Goal: Task Accomplishment & Management: Manage account settings

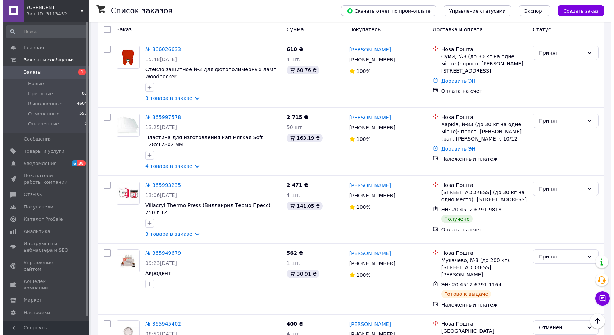
scroll to position [1041, 0]
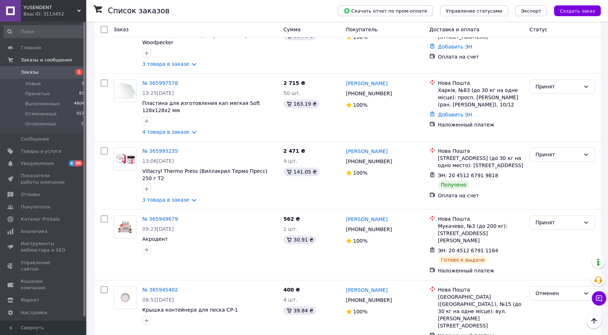
click at [545, 307] on li "Отменен" at bounding box center [562, 306] width 65 height 13
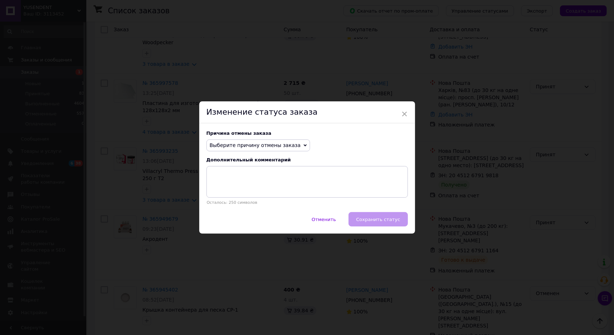
click at [284, 148] on span "Выберите причину отмены заказа" at bounding box center [255, 145] width 91 height 6
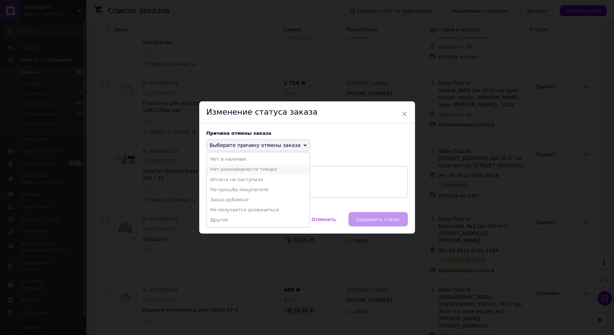
click at [280, 165] on li "Нет разновидности товара" at bounding box center [258, 169] width 103 height 10
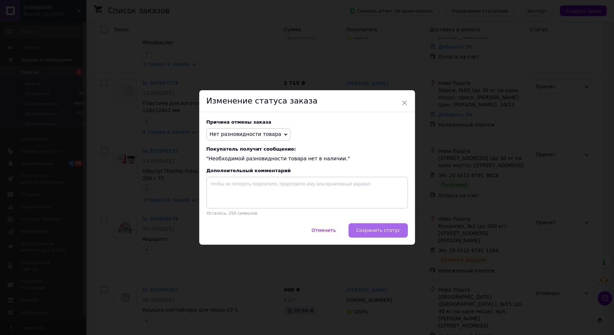
click at [374, 226] on button "Сохранить статус" at bounding box center [377, 230] width 59 height 14
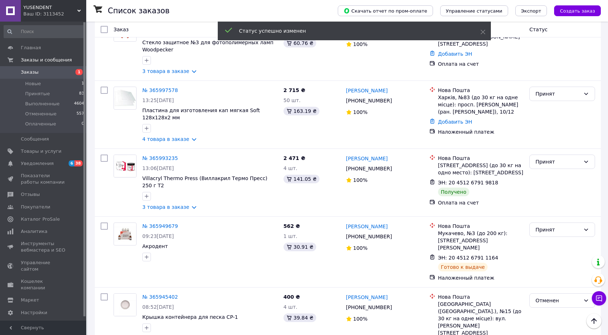
scroll to position [1038, 0]
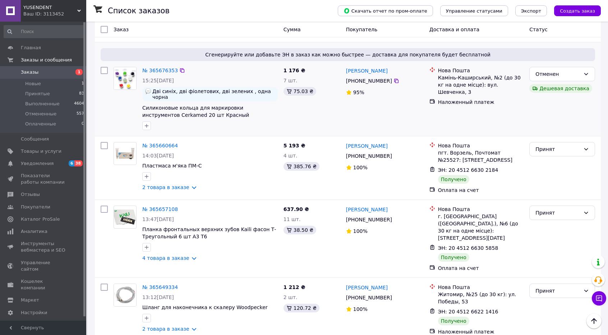
scroll to position [755, 0]
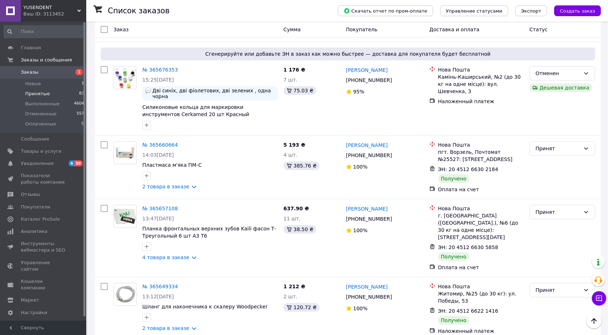
click at [51, 92] on li "Принятые 83" at bounding box center [44, 94] width 88 height 10
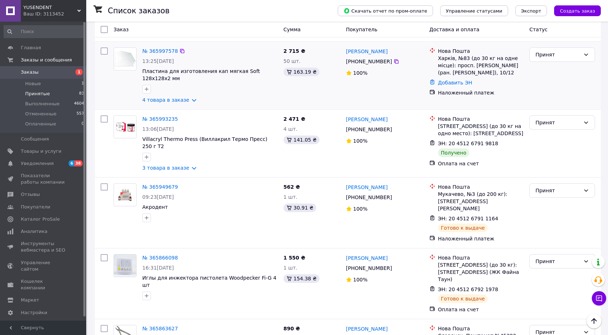
scroll to position [1100, 0]
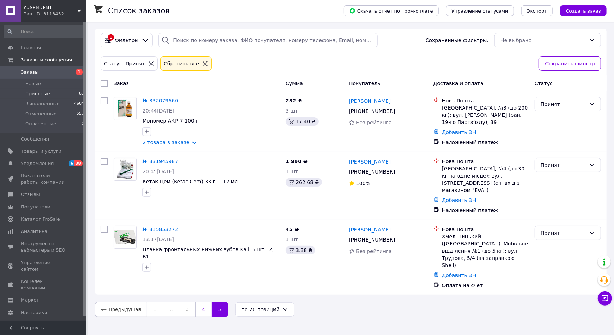
click at [197, 302] on link "4" at bounding box center [203, 309] width 16 height 15
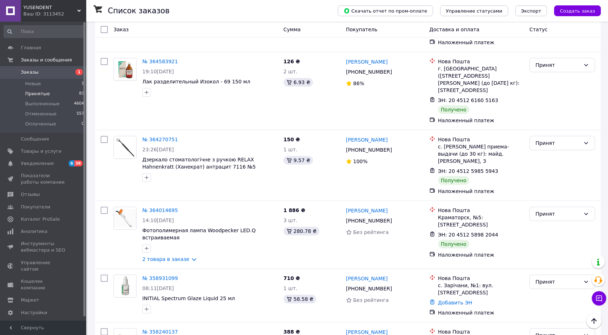
scroll to position [736, 0]
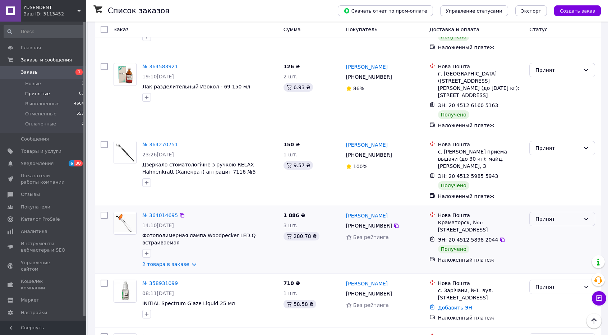
click at [534, 212] on div "Принят" at bounding box center [563, 219] width 66 height 14
click at [540, 137] on li "Выполнен" at bounding box center [562, 141] width 65 height 13
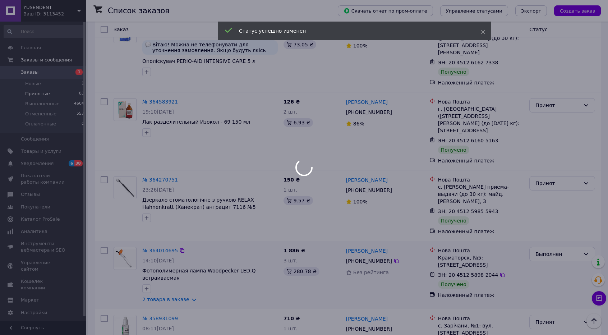
scroll to position [700, 0]
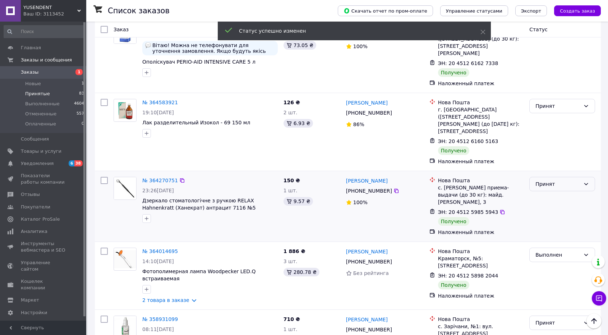
click at [543, 180] on div "Принят" at bounding box center [558, 184] width 45 height 8
drag, startPoint x: 543, startPoint y: 107, endPoint x: 544, endPoint y: 114, distance: 7.2
click at [544, 114] on li "Выполнен" at bounding box center [562, 113] width 65 height 13
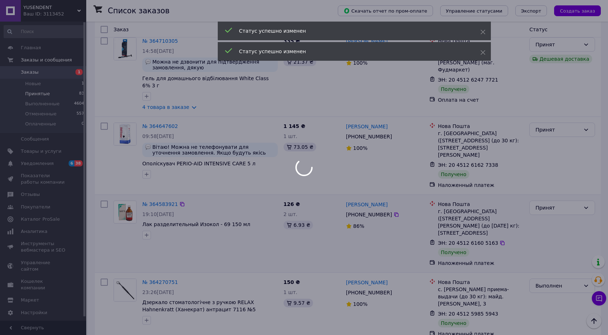
scroll to position [592, 0]
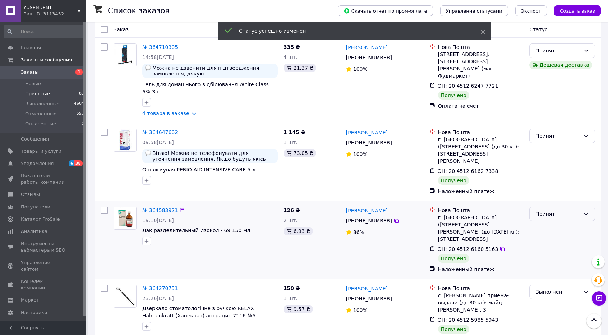
click at [546, 210] on div "Принят" at bounding box center [558, 214] width 45 height 8
click at [546, 147] on li "Выполнен" at bounding box center [562, 151] width 65 height 13
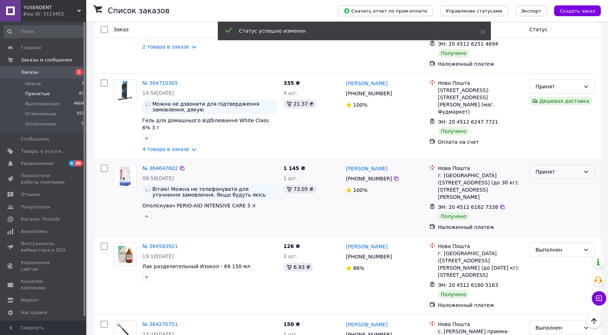
click at [548, 168] on div "Принят" at bounding box center [558, 172] width 45 height 8
click at [548, 115] on li "Выполнен" at bounding box center [562, 115] width 65 height 13
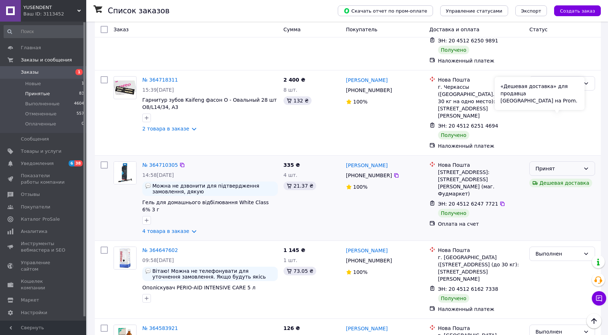
scroll to position [449, 0]
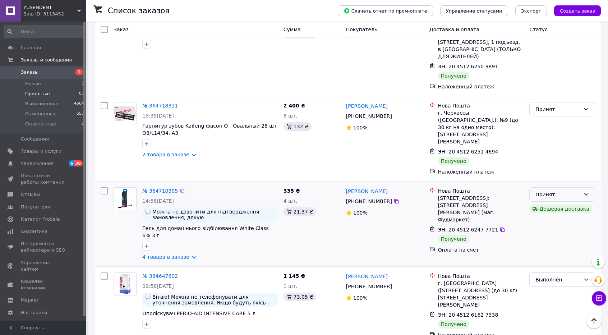
click at [586, 192] on icon at bounding box center [586, 195] width 6 height 6
click at [571, 143] on li "Выполнен" at bounding box center [562, 145] width 65 height 13
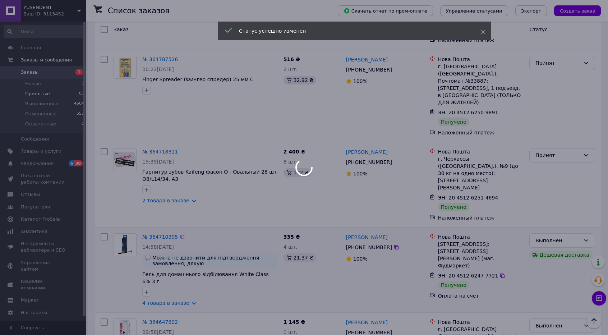
scroll to position [377, 0]
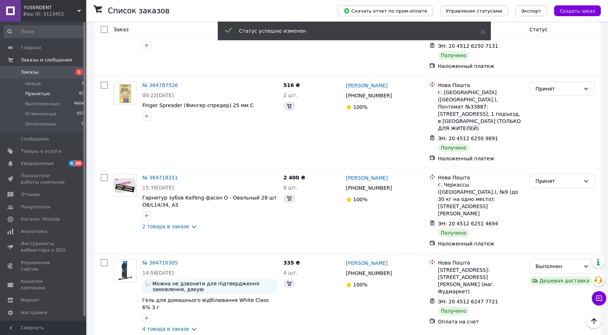
click at [570, 174] on div "Принят" at bounding box center [563, 181] width 66 height 14
click at [568, 145] on li "Выполнен" at bounding box center [562, 146] width 65 height 13
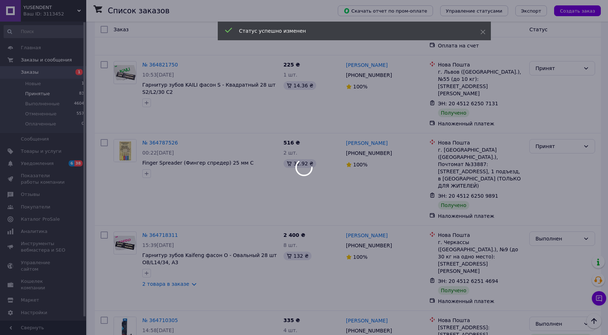
scroll to position [305, 0]
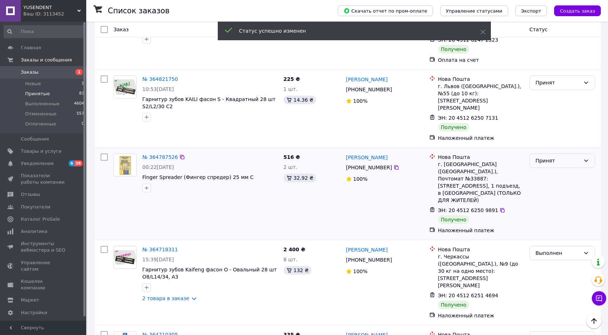
click at [569, 154] on div "Принят" at bounding box center [563, 161] width 66 height 14
click at [567, 135] on li "Выполнен" at bounding box center [562, 139] width 65 height 13
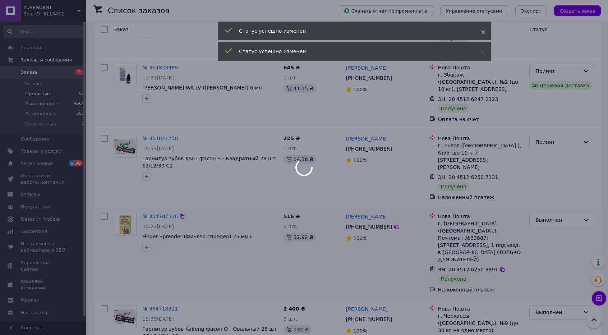
scroll to position [233, 0]
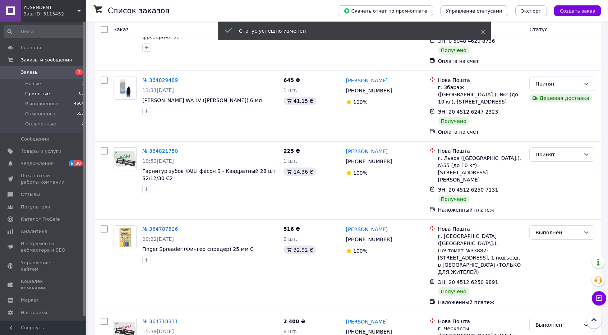
click at [567, 151] on div "Принят" at bounding box center [558, 155] width 45 height 8
click at [566, 143] on li "Выполнен" at bounding box center [562, 148] width 65 height 13
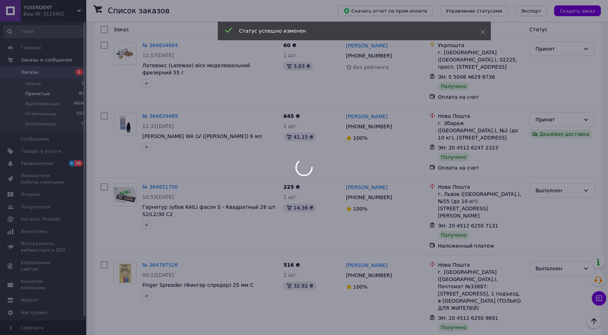
scroll to position [161, 0]
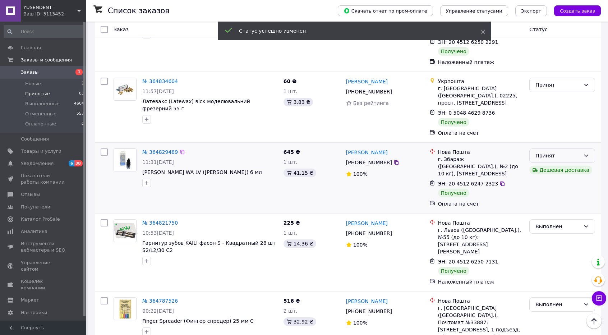
click at [564, 152] on div "Принят" at bounding box center [558, 156] width 45 height 8
click at [561, 153] on li "Выполнен" at bounding box center [562, 156] width 65 height 13
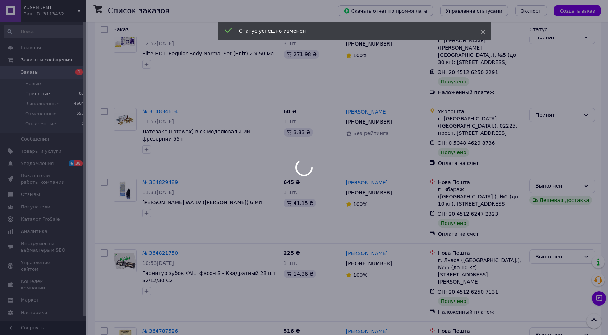
scroll to position [125, 0]
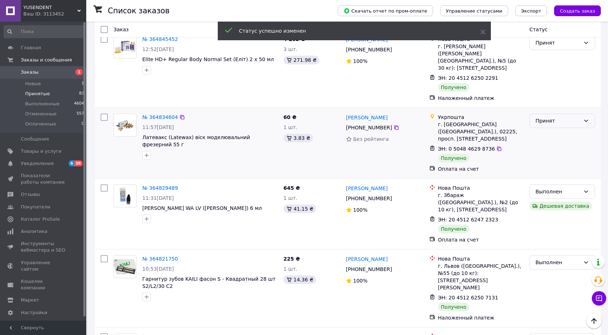
click at [560, 117] on div "Принят" at bounding box center [558, 121] width 45 height 8
click at [558, 130] on li "Выполнен" at bounding box center [562, 128] width 65 height 13
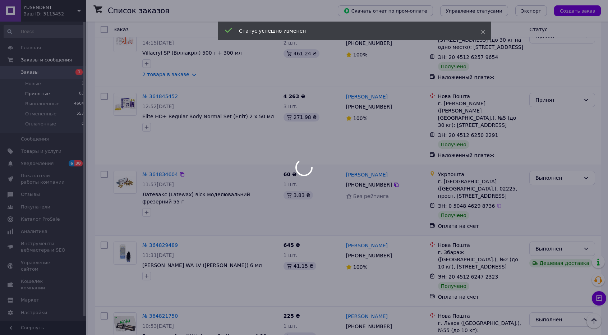
scroll to position [53, 0]
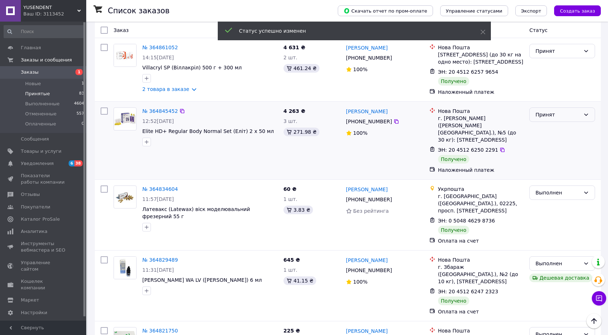
click at [556, 122] on div "Принят" at bounding box center [563, 114] width 66 height 14
click at [555, 133] on li "Выполнен" at bounding box center [562, 136] width 65 height 13
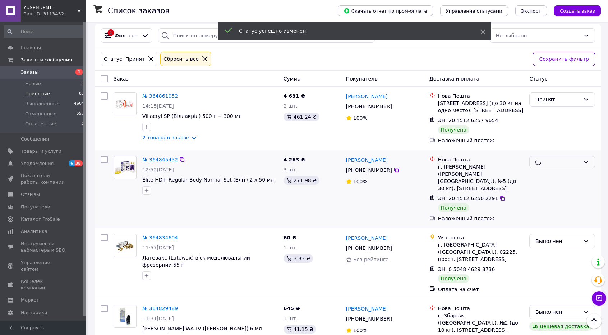
scroll to position [0, 0]
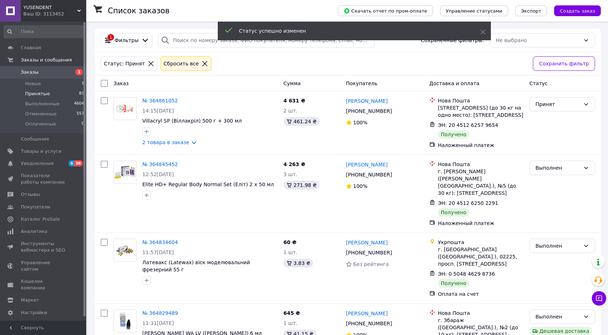
click at [554, 106] on div "Принят" at bounding box center [558, 104] width 45 height 8
click at [552, 121] on li "Выполнен" at bounding box center [562, 119] width 65 height 13
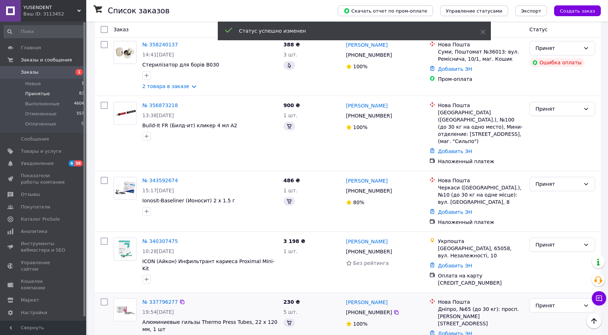
scroll to position [1060, 0]
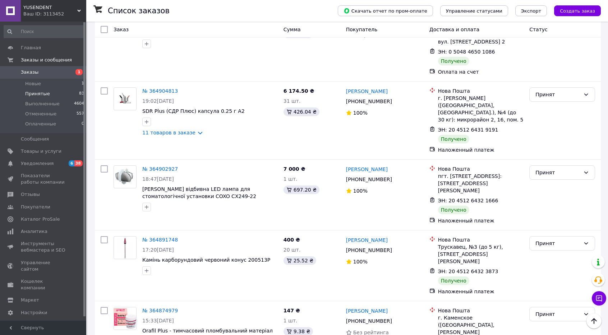
scroll to position [1137, 0]
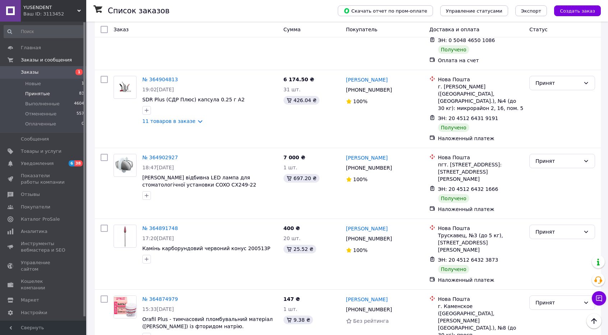
click at [541, 260] on li "Выполнен" at bounding box center [562, 262] width 65 height 13
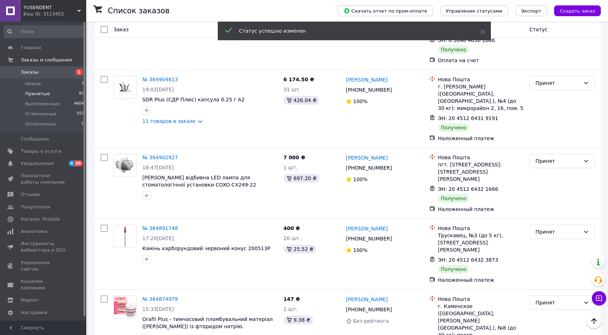
scroll to position [1065, 0]
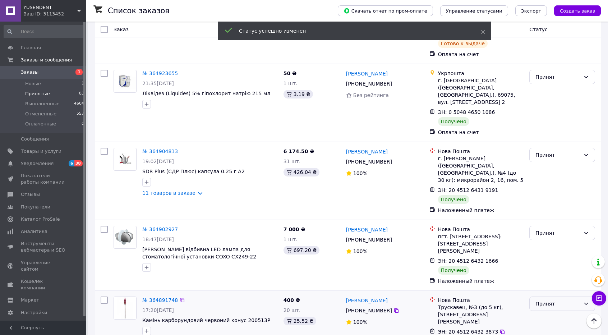
click at [550, 297] on div "Принят" at bounding box center [563, 304] width 66 height 14
click at [549, 196] on li "Выполнен" at bounding box center [562, 200] width 65 height 13
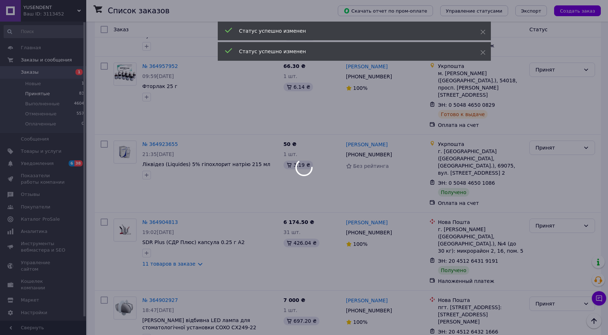
scroll to position [993, 0]
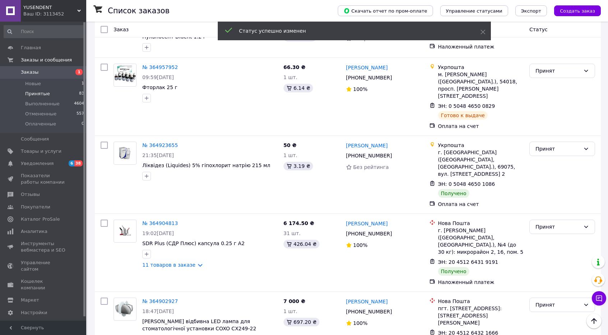
click at [551, 301] on div "Принят" at bounding box center [558, 305] width 45 height 8
click at [550, 206] on li "Выполнен" at bounding box center [562, 208] width 65 height 13
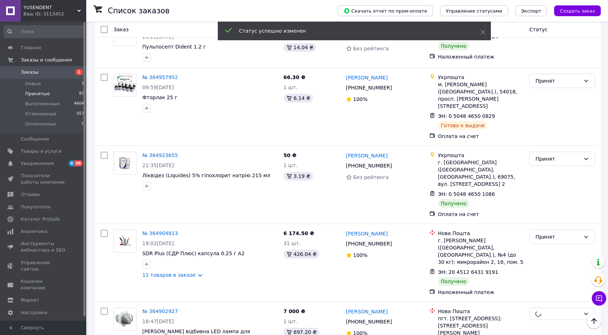
scroll to position [957, 0]
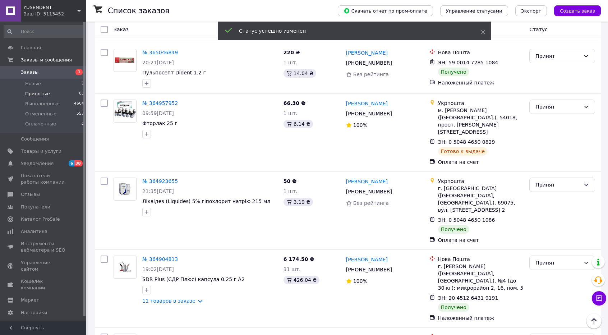
click at [551, 259] on div "Принят" at bounding box center [558, 263] width 45 height 8
click at [550, 169] on li "Выполнен" at bounding box center [562, 173] width 65 height 13
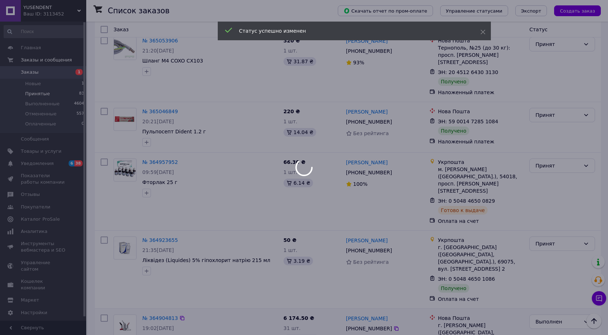
scroll to position [849, 0]
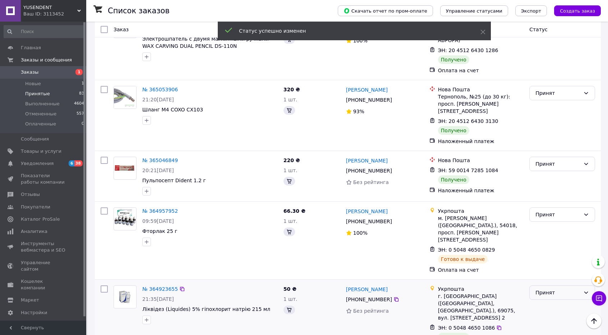
click at [551, 289] on div "Принят" at bounding box center [558, 293] width 45 height 8
click at [550, 207] on li "Выполнен" at bounding box center [562, 210] width 65 height 13
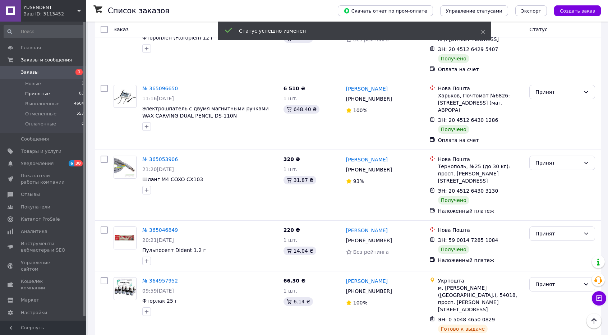
scroll to position [777, 0]
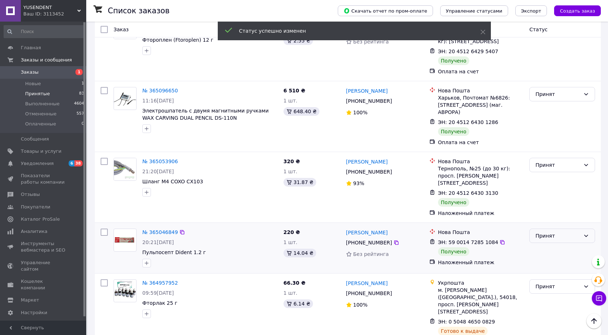
click at [551, 232] on div "Принят" at bounding box center [558, 236] width 45 height 8
click at [551, 167] on li "Выполнен" at bounding box center [562, 167] width 65 height 13
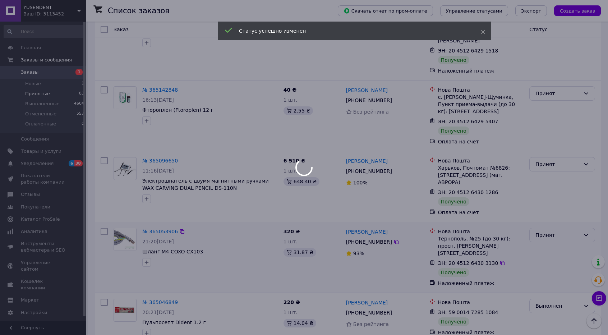
scroll to position [705, 0]
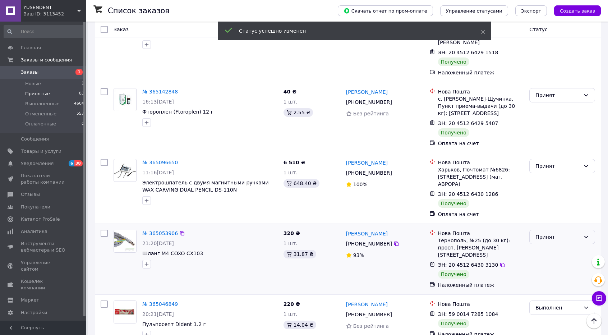
click at [552, 233] on div "Принят" at bounding box center [558, 237] width 45 height 8
click at [552, 174] on li "Выполнен" at bounding box center [562, 176] width 65 height 13
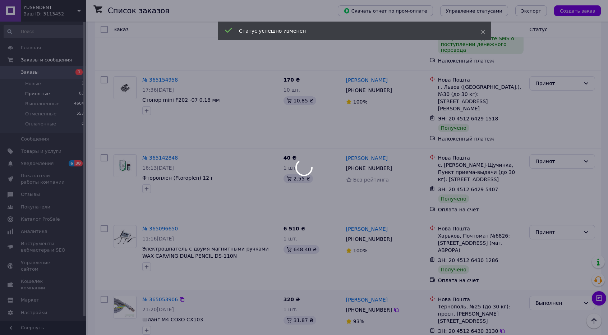
scroll to position [633, 0]
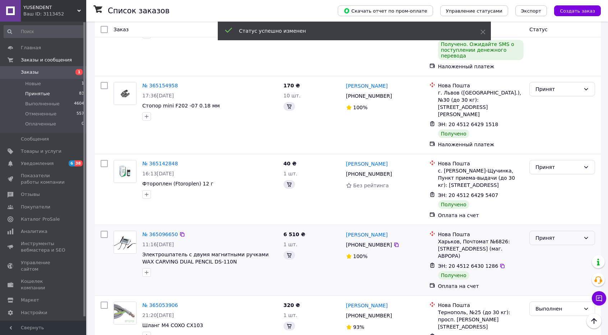
click at [552, 231] on div "Принят" at bounding box center [563, 238] width 66 height 14
click at [552, 175] on li "Выполнен" at bounding box center [562, 176] width 65 height 13
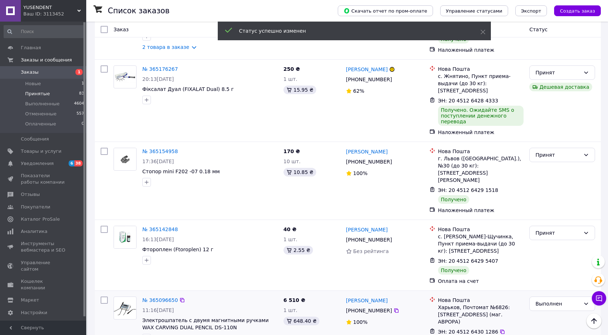
scroll to position [562, 0]
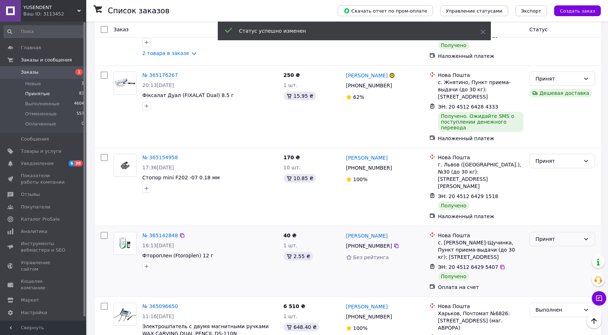
click at [553, 232] on div "Принят" at bounding box center [563, 239] width 66 height 14
click at [553, 176] on li "Выполнен" at bounding box center [562, 177] width 65 height 13
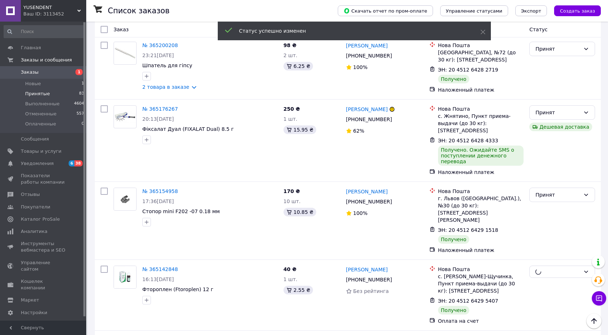
scroll to position [526, 0]
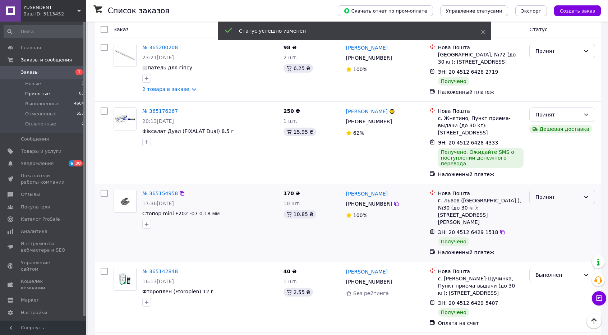
click at [552, 190] on div "Принят" at bounding box center [563, 197] width 66 height 14
click at [550, 148] on li "Выполнен" at bounding box center [562, 150] width 65 height 13
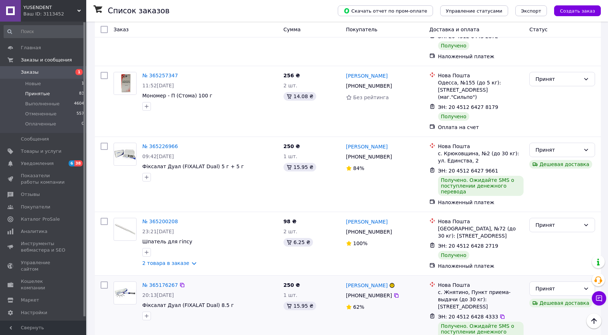
scroll to position [346, 0]
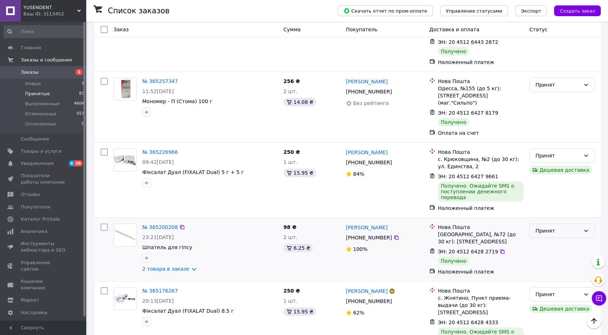
click at [553, 227] on div "Принят" at bounding box center [558, 231] width 45 height 8
click at [552, 194] on li "Выполнен" at bounding box center [562, 197] width 65 height 13
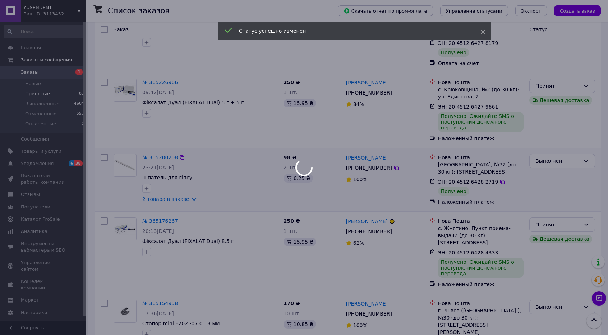
scroll to position [418, 0]
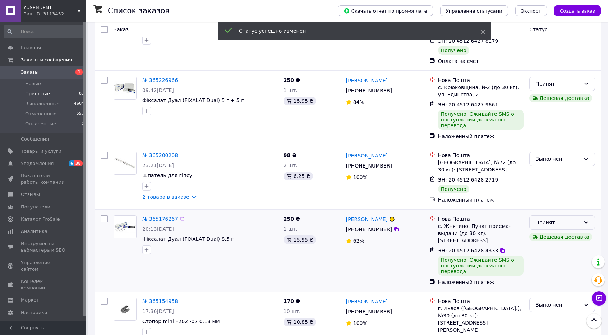
click at [570, 219] on div "Принят" at bounding box center [558, 223] width 45 height 8
click at [566, 185] on li "Выполнен" at bounding box center [562, 188] width 65 height 13
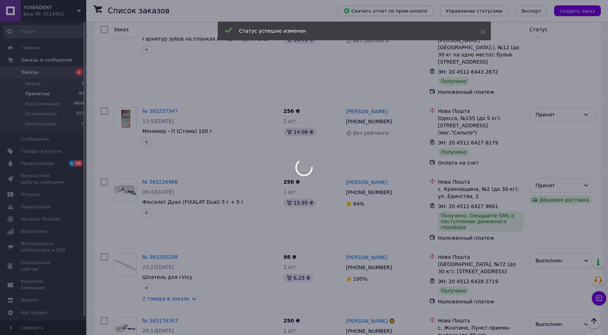
scroll to position [310, 0]
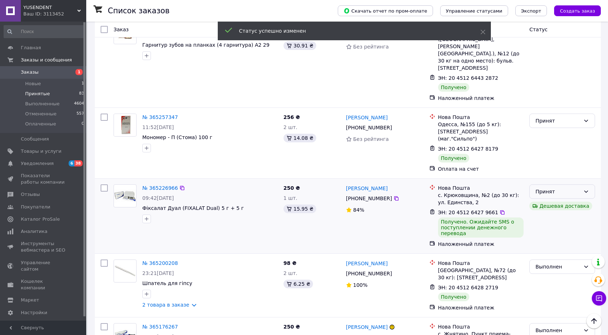
click at [565, 188] on div "Принят" at bounding box center [558, 192] width 45 height 8
click at [564, 163] on li "Выполнен" at bounding box center [562, 163] width 65 height 13
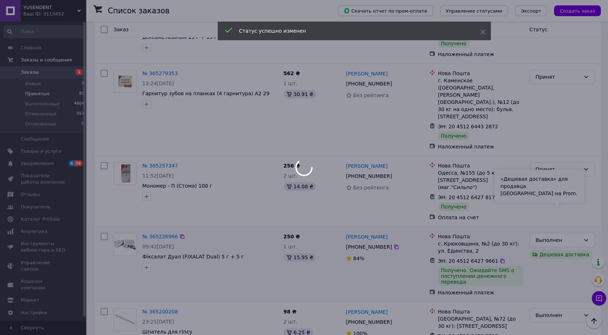
scroll to position [238, 0]
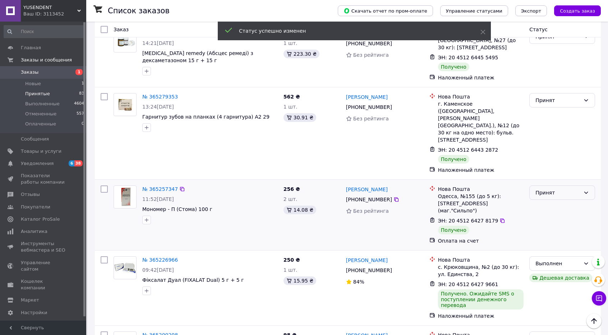
click at [563, 186] on div "Принят" at bounding box center [563, 193] width 66 height 14
click at [563, 170] on li "Выполнен" at bounding box center [562, 171] width 65 height 13
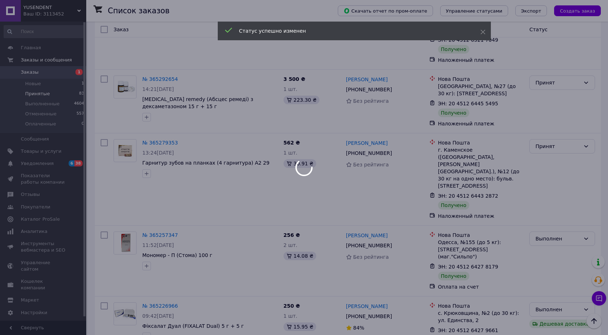
scroll to position [166, 0]
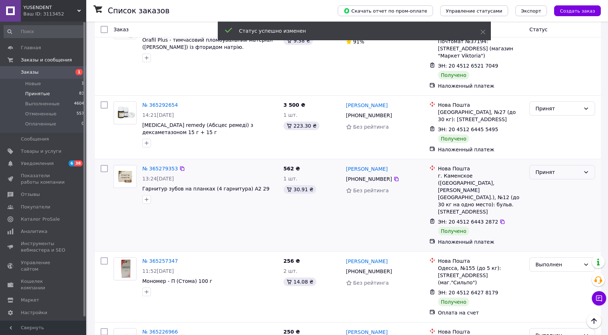
click at [560, 165] on div "Принят" at bounding box center [563, 172] width 66 height 14
click at [560, 163] on li "Выполнен" at bounding box center [562, 165] width 65 height 13
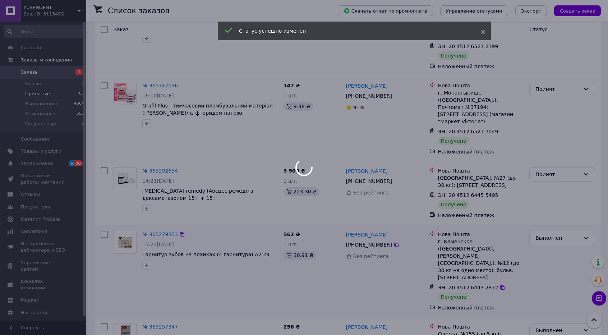
scroll to position [94, 0]
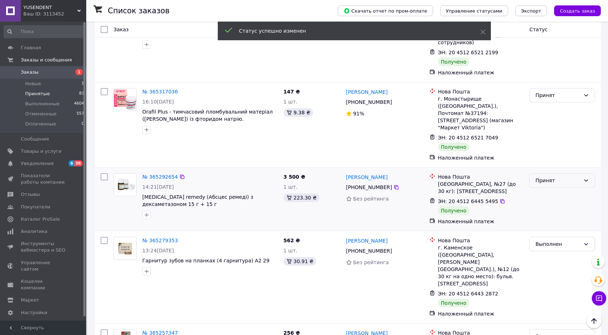
click at [562, 177] on div "Принят" at bounding box center [558, 181] width 45 height 8
click at [560, 169] on li "Выполнен" at bounding box center [562, 174] width 65 height 13
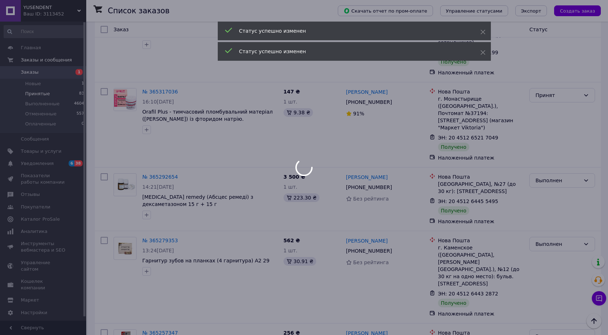
scroll to position [58, 0]
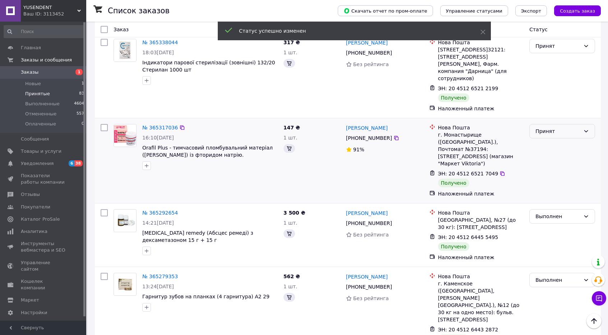
click at [559, 128] on div "Принят" at bounding box center [563, 131] width 66 height 14
click at [556, 138] on li "Выполнен" at bounding box center [562, 138] width 65 height 13
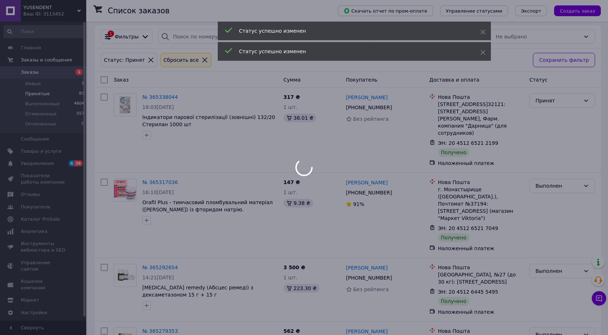
scroll to position [0, 0]
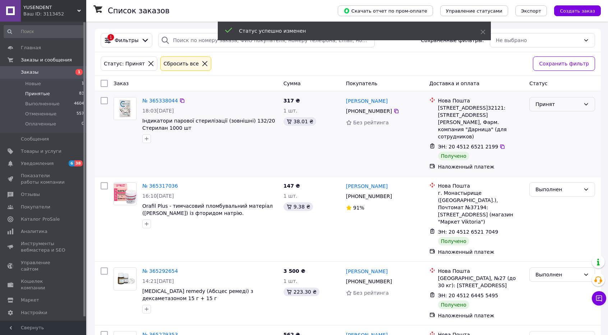
click at [556, 108] on div "Принят" at bounding box center [563, 104] width 66 height 14
click at [556, 119] on li "Выполнен" at bounding box center [562, 119] width 65 height 13
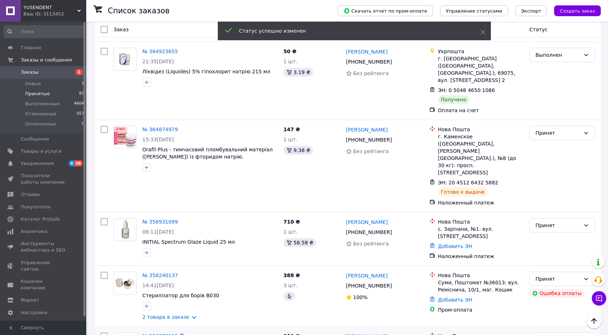
scroll to position [1097, 0]
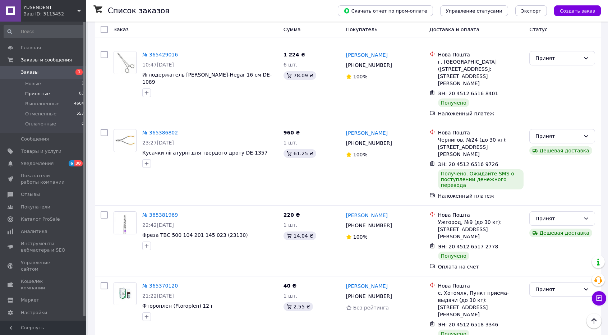
scroll to position [1111, 0]
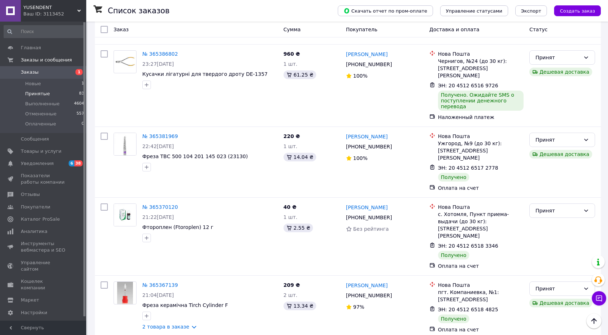
click at [558, 268] on li "Выполнен" at bounding box center [562, 270] width 65 height 13
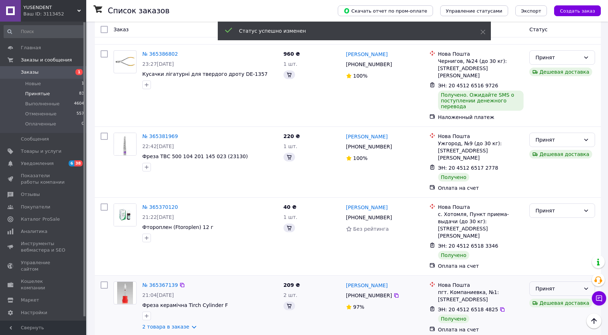
click at [557, 285] on div "Принят" at bounding box center [558, 289] width 45 height 8
click at [555, 201] on li "Выполнен" at bounding box center [562, 206] width 65 height 13
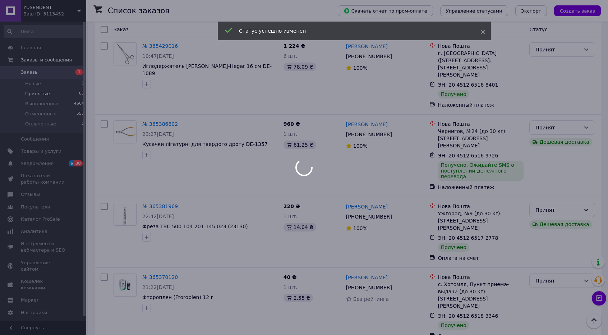
scroll to position [1039, 0]
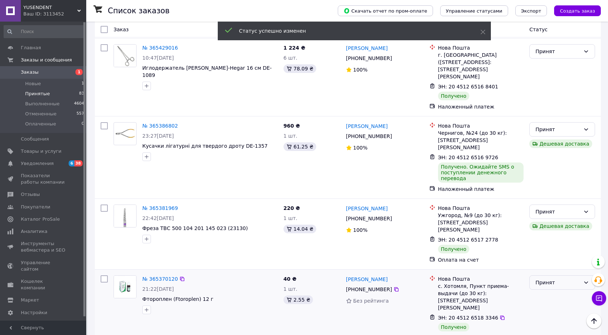
click at [554, 275] on div "Принят" at bounding box center [563, 282] width 66 height 14
click at [553, 211] on li "Выполнен" at bounding box center [562, 214] width 65 height 13
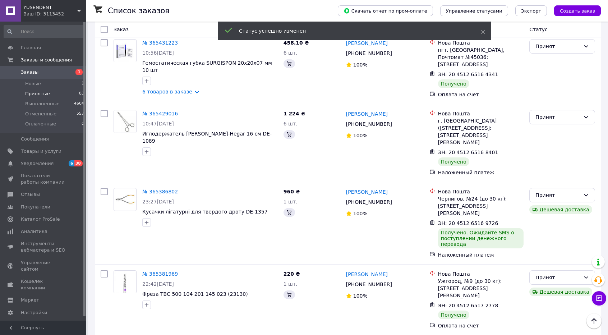
scroll to position [967, 0]
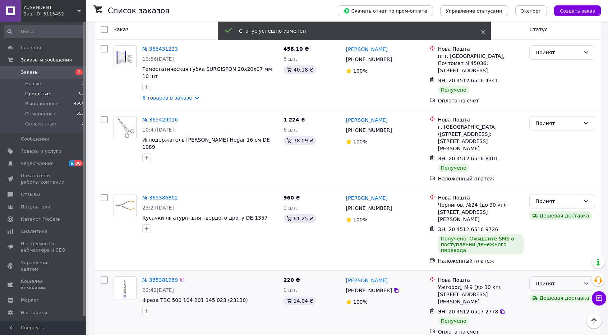
click at [554, 280] on div "Принят" at bounding box center [558, 284] width 45 height 8
click at [551, 220] on li "Выполнен" at bounding box center [562, 222] width 65 height 13
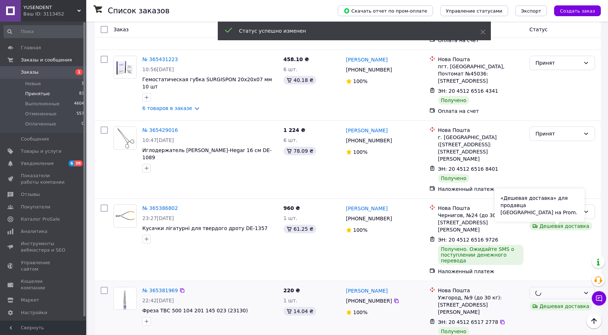
scroll to position [931, 0]
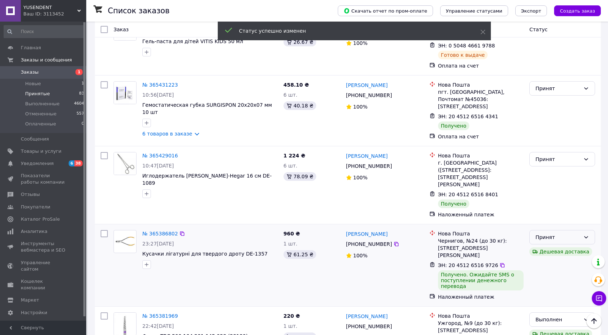
click at [551, 233] on div "Принят" at bounding box center [558, 237] width 45 height 8
click at [550, 189] on li "Выполнен" at bounding box center [562, 189] width 65 height 13
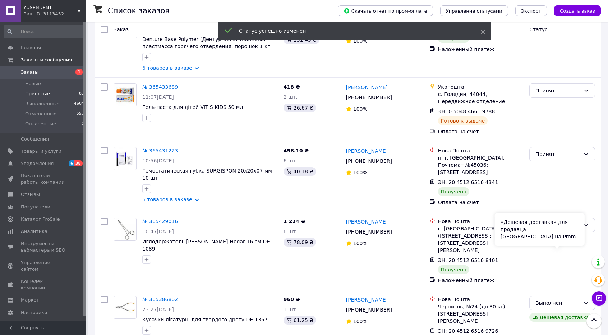
scroll to position [859, 0]
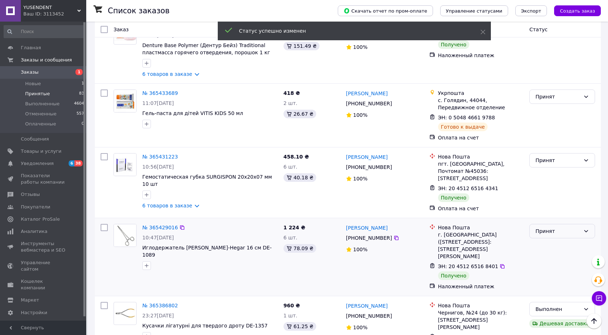
click at [551, 227] on div "Принят" at bounding box center [558, 231] width 45 height 8
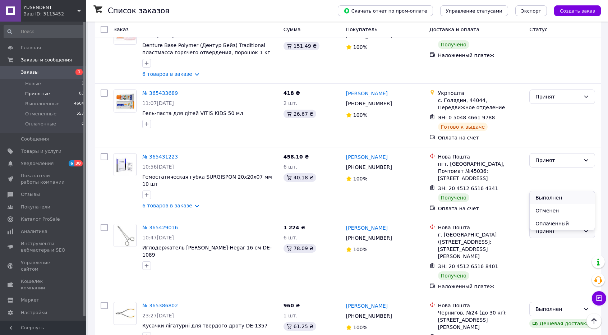
click at [550, 193] on li "Выполнен" at bounding box center [562, 197] width 65 height 13
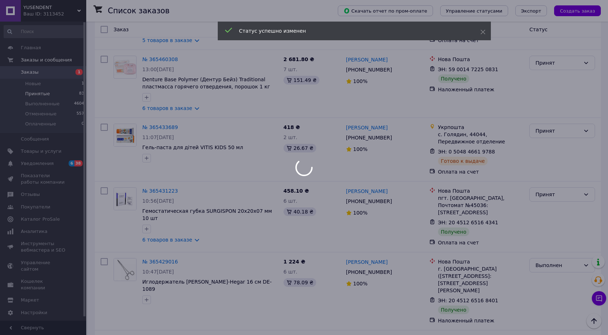
scroll to position [823, 0]
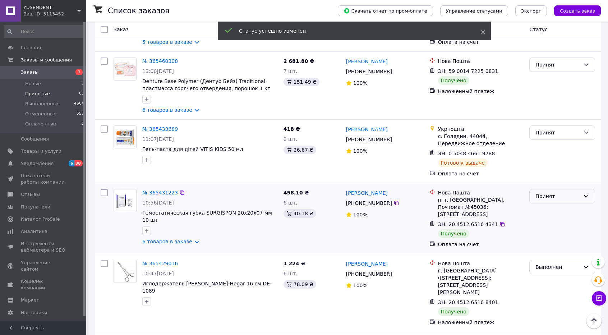
click at [550, 189] on div "Принят" at bounding box center [563, 196] width 66 height 14
click at [548, 166] on li "Выполнен" at bounding box center [562, 162] width 65 height 13
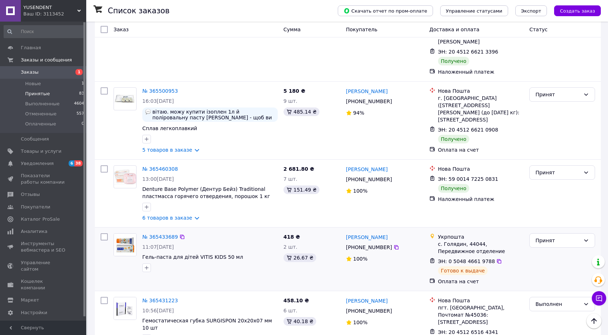
scroll to position [679, 0]
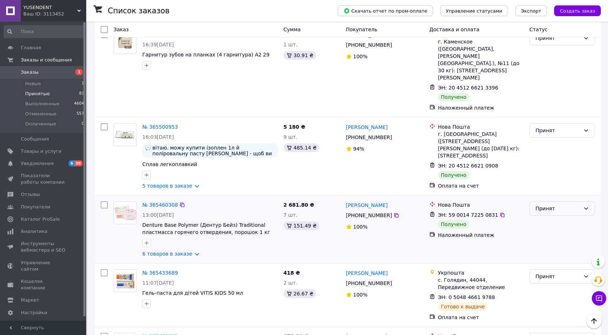
click at [549, 201] on div "Принят" at bounding box center [563, 208] width 66 height 14
click at [549, 171] on li "Выполнен" at bounding box center [562, 174] width 65 height 13
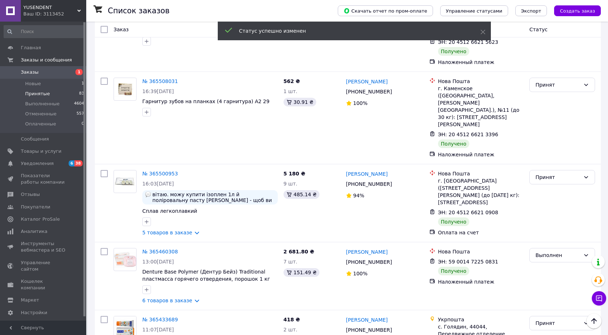
scroll to position [607, 0]
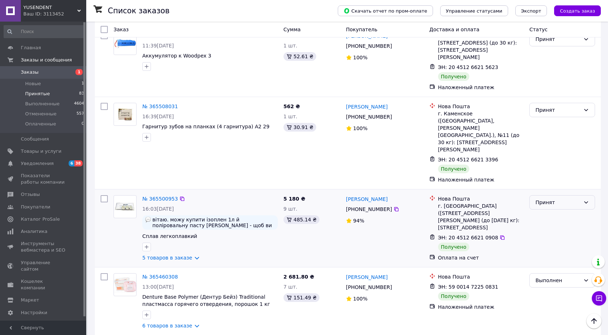
click at [549, 195] on div "Принят" at bounding box center [563, 202] width 66 height 14
click at [548, 167] on li "Выполнен" at bounding box center [562, 167] width 65 height 13
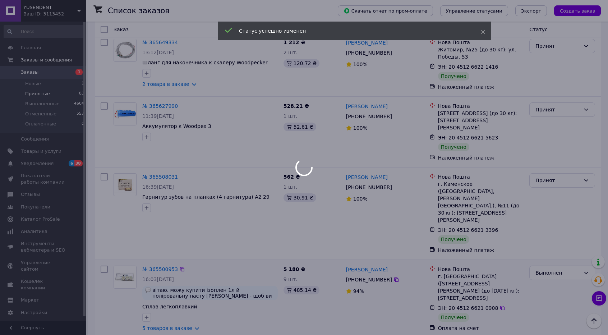
scroll to position [535, 0]
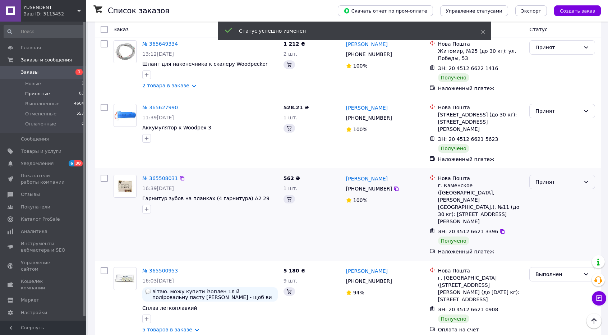
click at [549, 175] on div "Принят" at bounding box center [563, 182] width 66 height 14
click at [549, 172] on div "Принят" at bounding box center [563, 215] width 72 height 86
click at [550, 172] on div "Принят" at bounding box center [563, 215] width 72 height 86
click at [550, 178] on div "Принят" at bounding box center [558, 182] width 45 height 8
click at [549, 167] on li "Выполнен" at bounding box center [562, 168] width 65 height 13
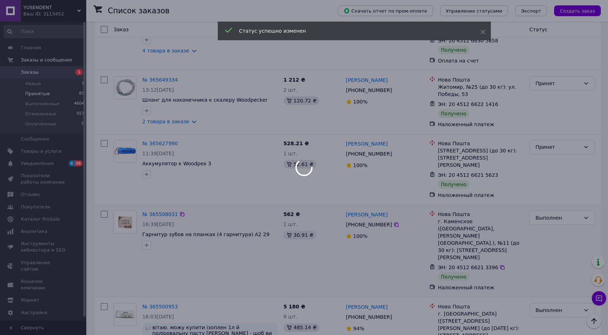
scroll to position [463, 0]
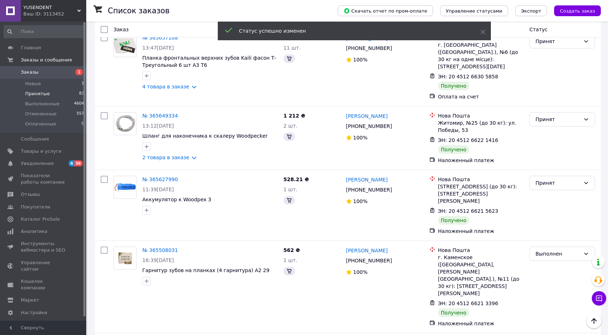
click at [549, 179] on div "Принят" at bounding box center [558, 183] width 45 height 8
click at [550, 174] on li "Выполнен" at bounding box center [562, 176] width 65 height 13
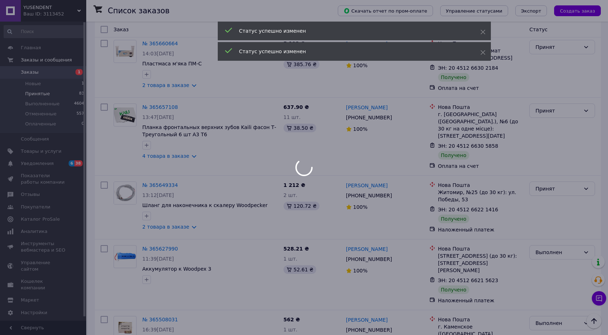
scroll to position [392, 0]
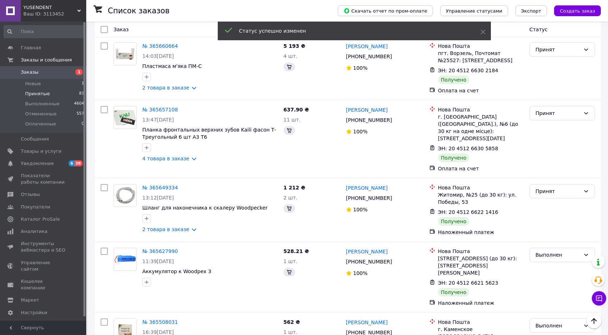
click at [550, 187] on div "Принят" at bounding box center [558, 191] width 45 height 8
click at [550, 183] on li "Выполнен" at bounding box center [562, 185] width 65 height 13
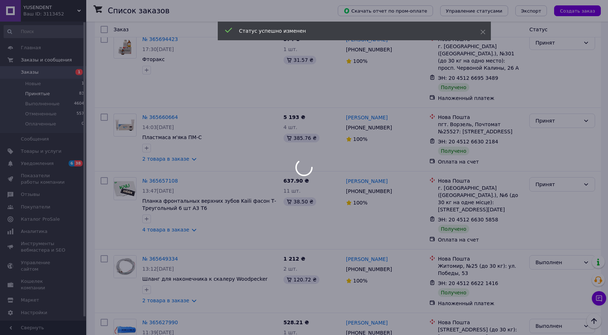
scroll to position [320, 0]
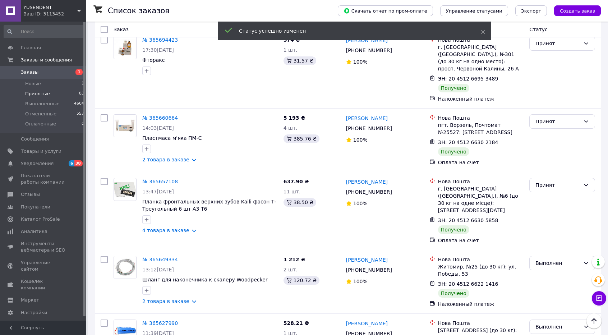
click at [551, 181] on div "Принят" at bounding box center [558, 185] width 45 height 8
click at [551, 179] on div "Принят" at bounding box center [563, 211] width 72 height 72
click at [551, 181] on div "Принят" at bounding box center [558, 185] width 45 height 8
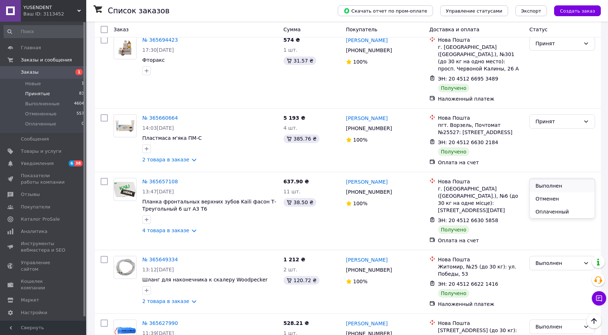
click at [551, 186] on li "Выполнен" at bounding box center [562, 185] width 65 height 13
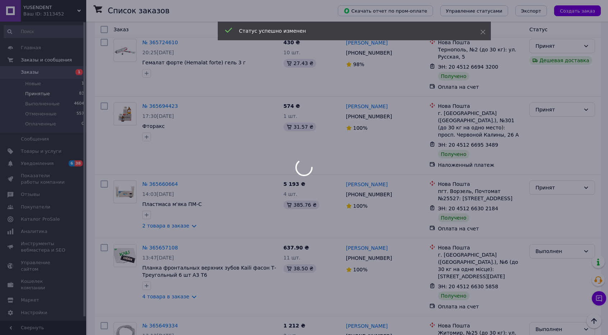
scroll to position [248, 0]
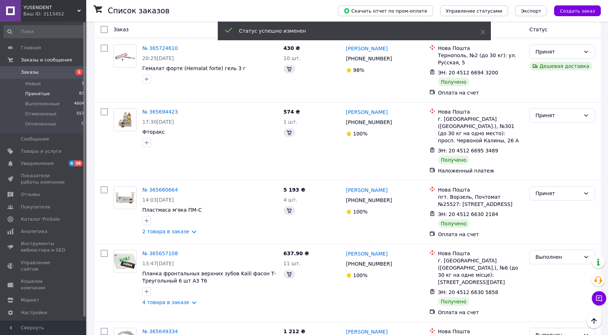
click at [552, 186] on div "Принят" at bounding box center [563, 193] width 66 height 14
click at [552, 181] on li "Выполнен" at bounding box center [562, 186] width 65 height 13
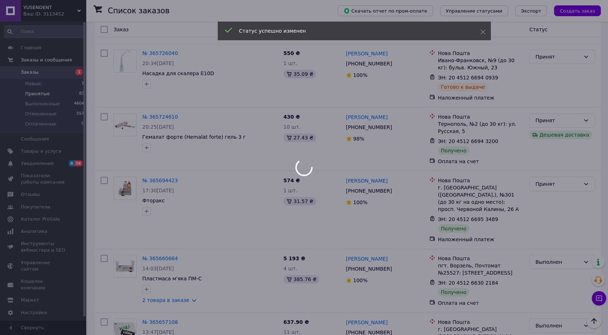
scroll to position [176, 0]
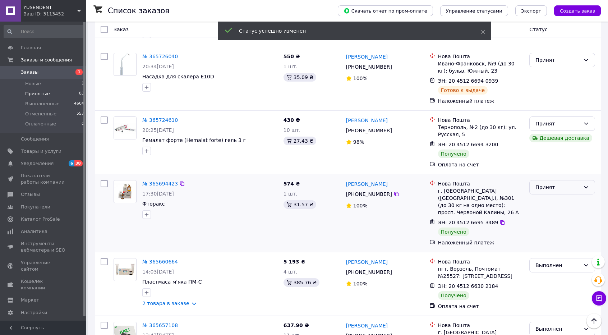
click at [551, 183] on div "Принят" at bounding box center [558, 187] width 45 height 8
click at [551, 181] on div "Принят" at bounding box center [563, 213] width 72 height 72
click at [551, 180] on div "Принят" at bounding box center [563, 187] width 66 height 14
click at [551, 190] on li "Выполнен" at bounding box center [562, 188] width 65 height 13
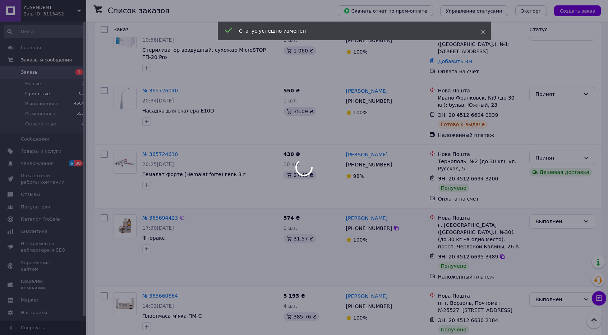
scroll to position [140, 0]
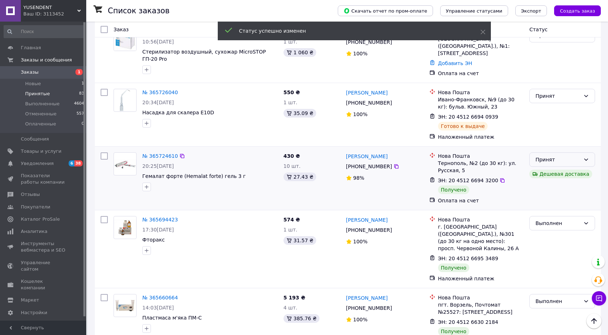
click at [589, 157] on icon at bounding box center [586, 160] width 6 height 6
click at [580, 160] on li "Выполнен" at bounding box center [562, 160] width 65 height 13
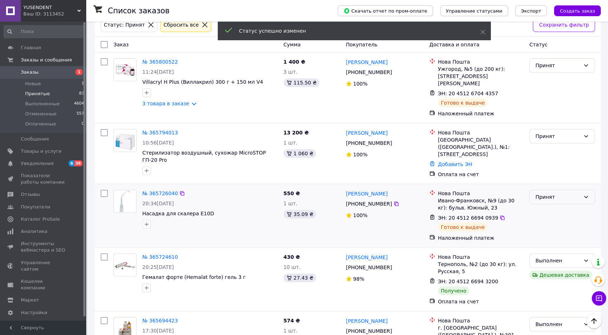
scroll to position [32, 0]
